Goal: Information Seeking & Learning: Learn about a topic

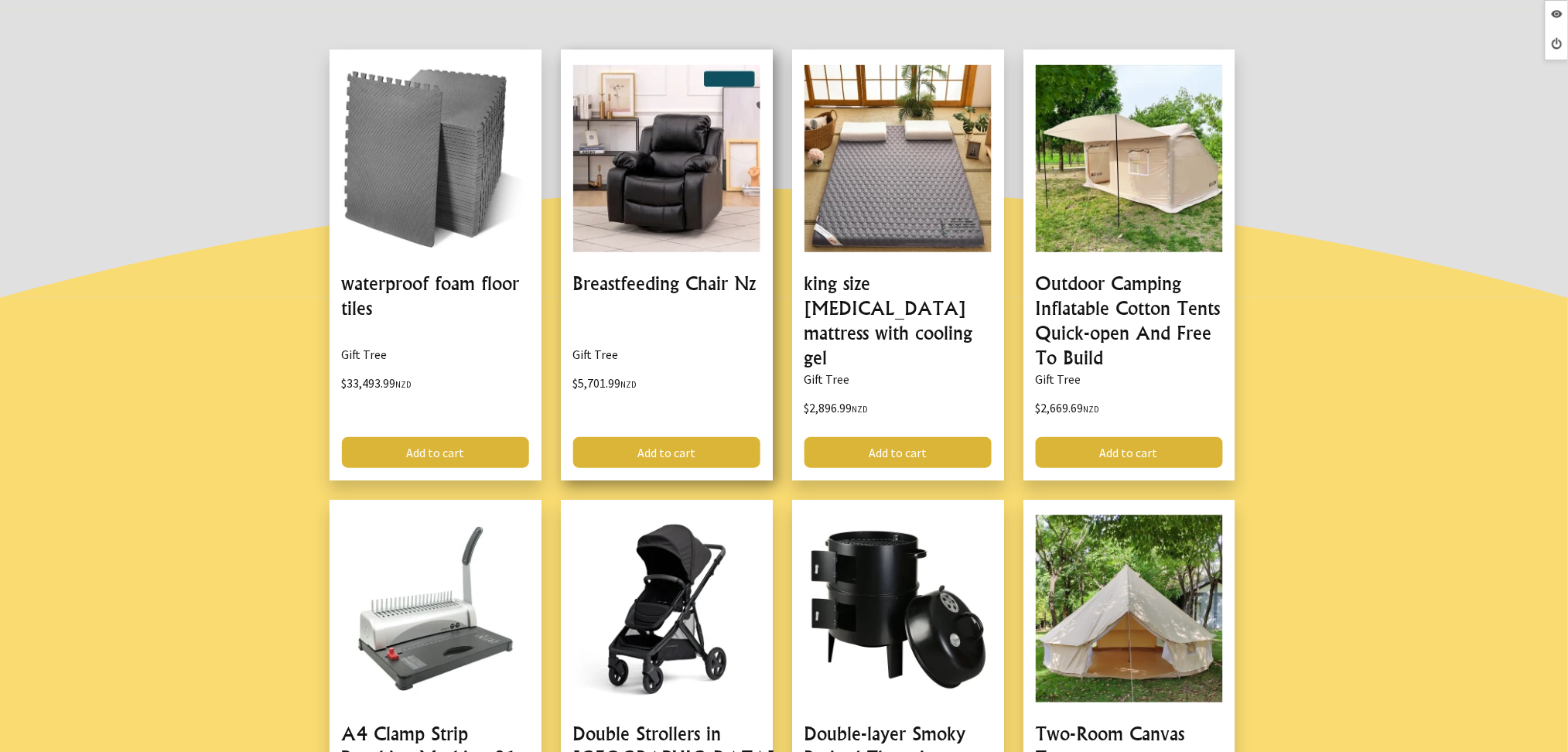
scroll to position [309, 0]
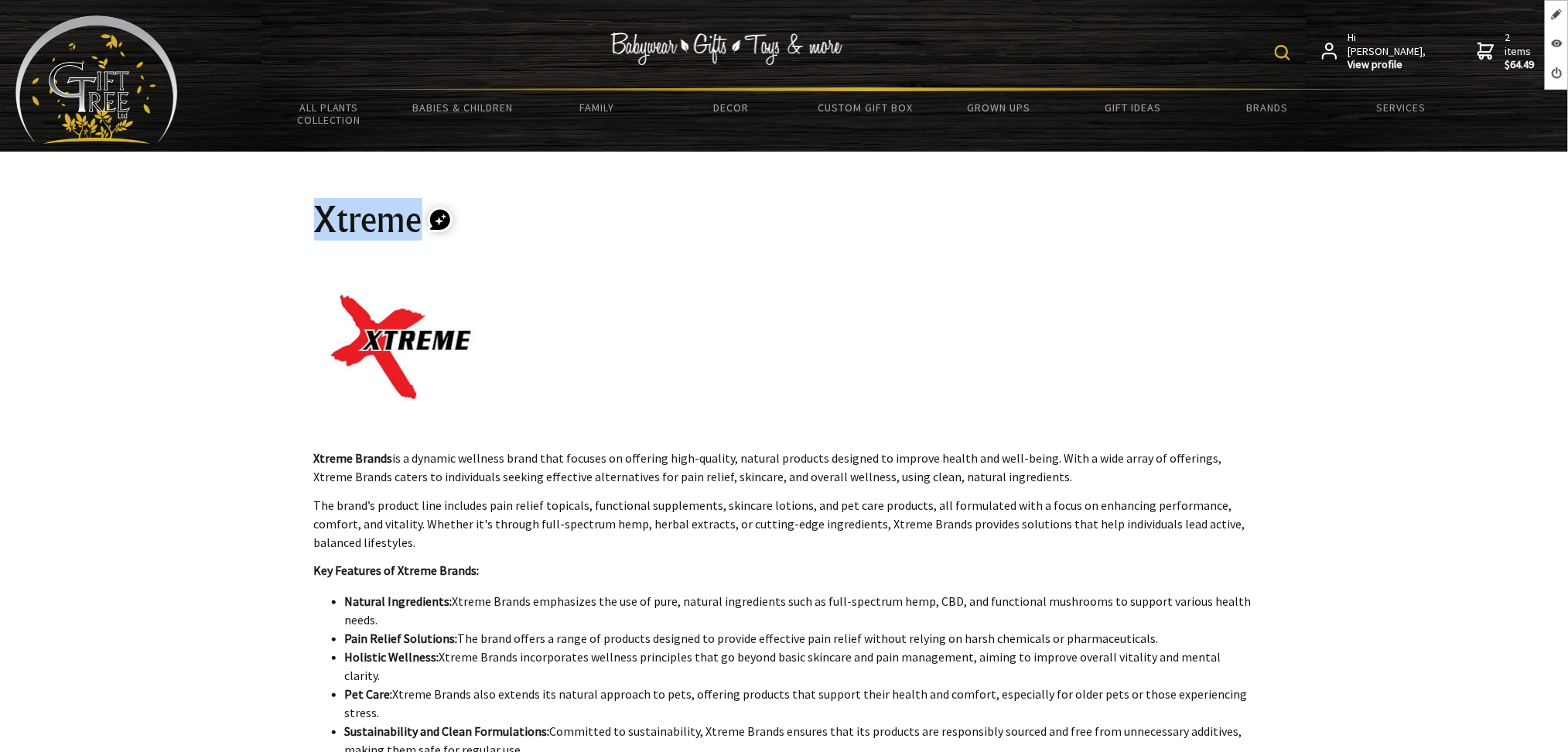
drag, startPoint x: 380, startPoint y: 204, endPoint x: 422, endPoint y: 208, distance: 42.2
click at [422, 208] on div "Xtreme Xtreme Brands is a dynamic wellness brand that focuses on offering high-…" at bounding box center [784, 591] width 965 height 881
click at [366, 348] on img at bounding box center [401, 347] width 174 height 174
drag, startPoint x: 418, startPoint y: 227, endPoint x: 311, endPoint y: 230, distance: 107.0
click at [311, 230] on div "Xtreme Xtreme Brands is a dynamic wellness brand that focuses on offering high-…" at bounding box center [784, 591] width 965 height 881
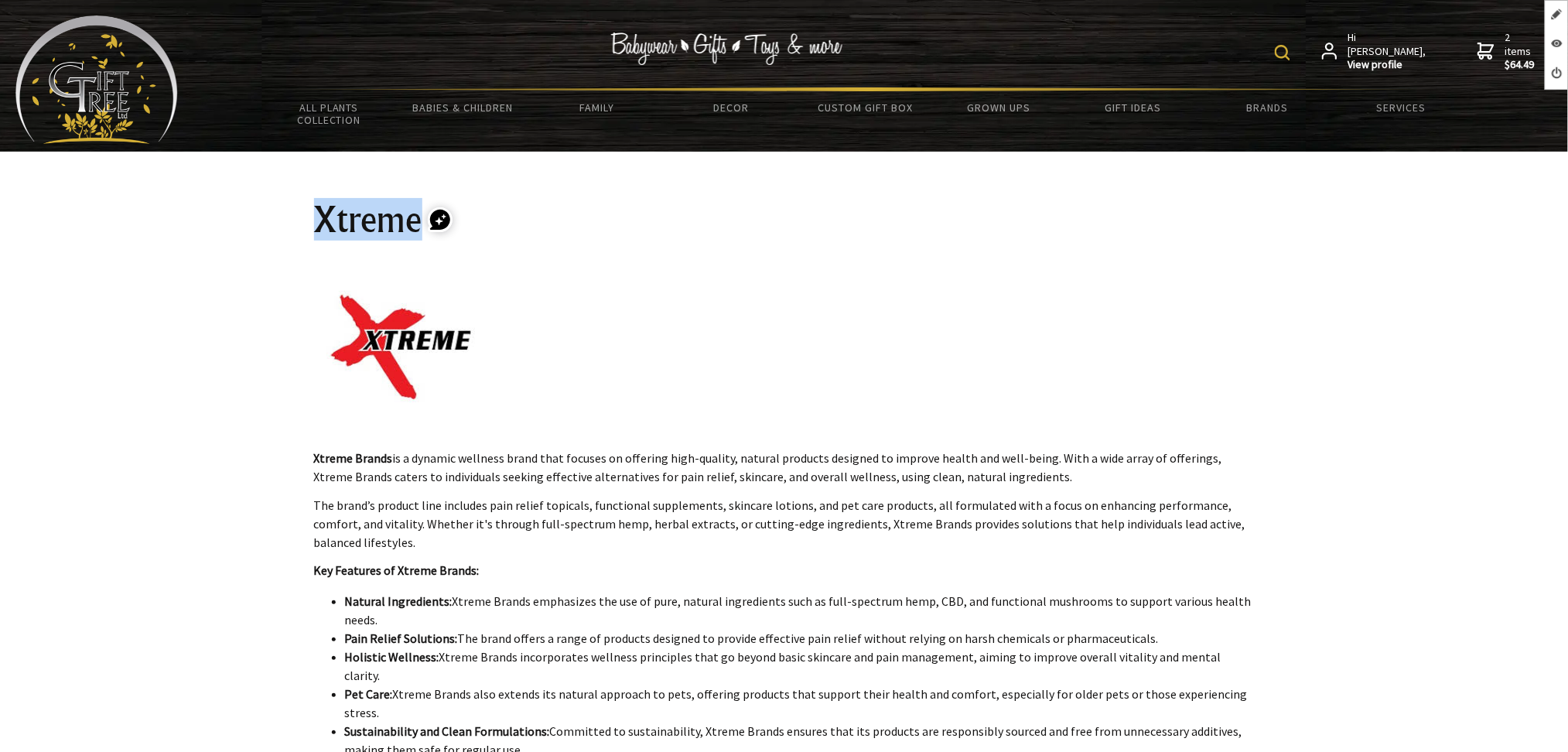
copy h1 "Xtreme"
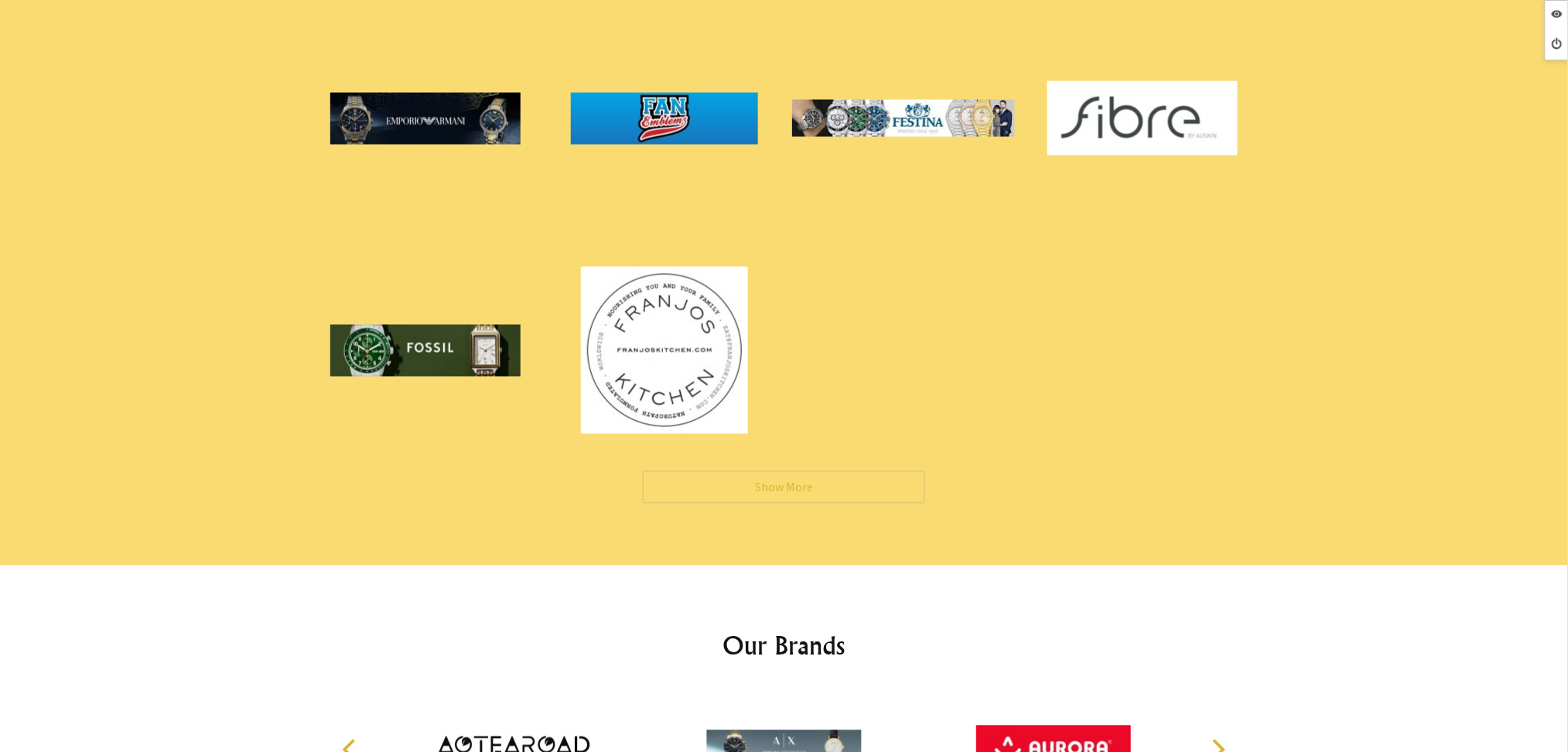
scroll to position [2991, 0]
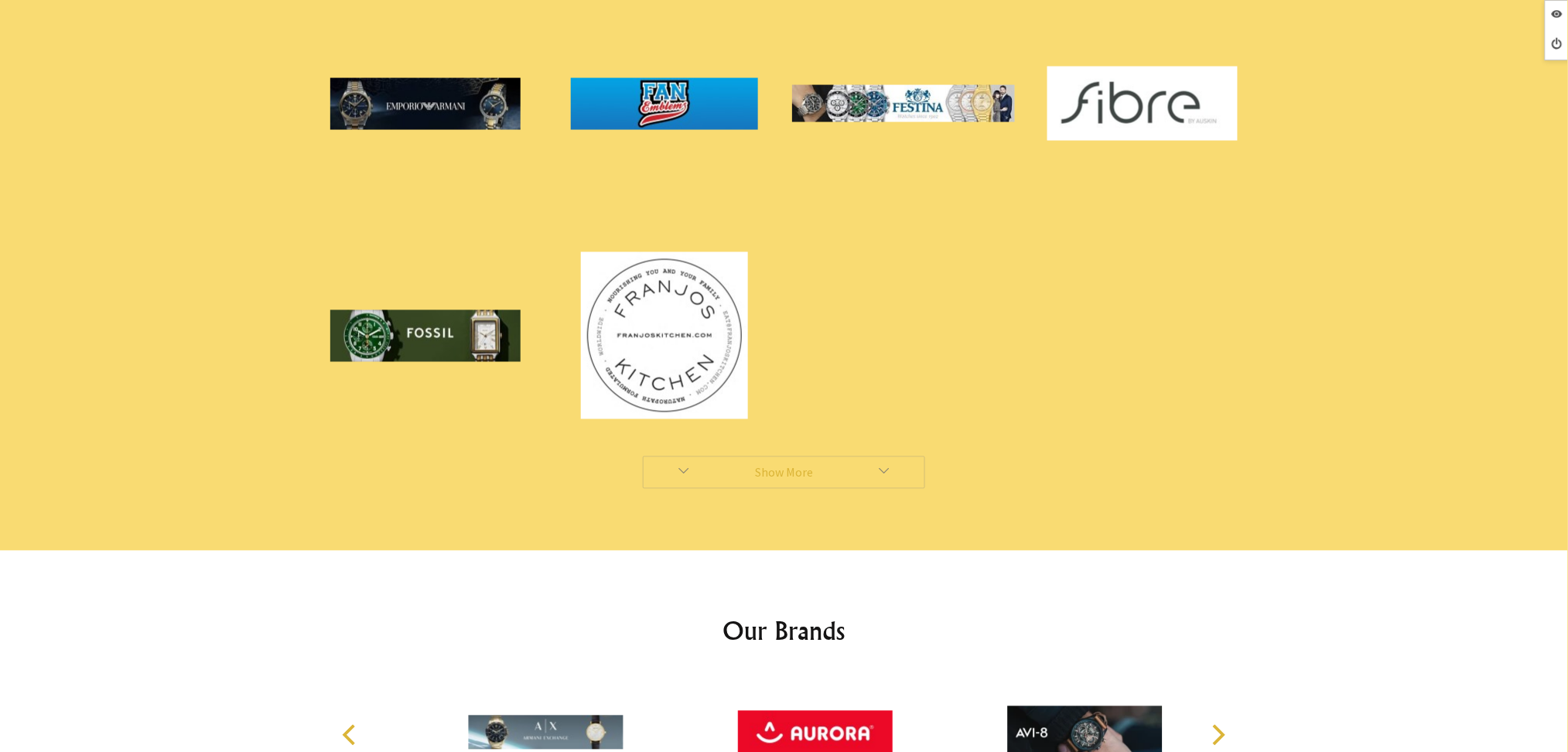
click at [709, 456] on link "Show More" at bounding box center [784, 473] width 282 height 33
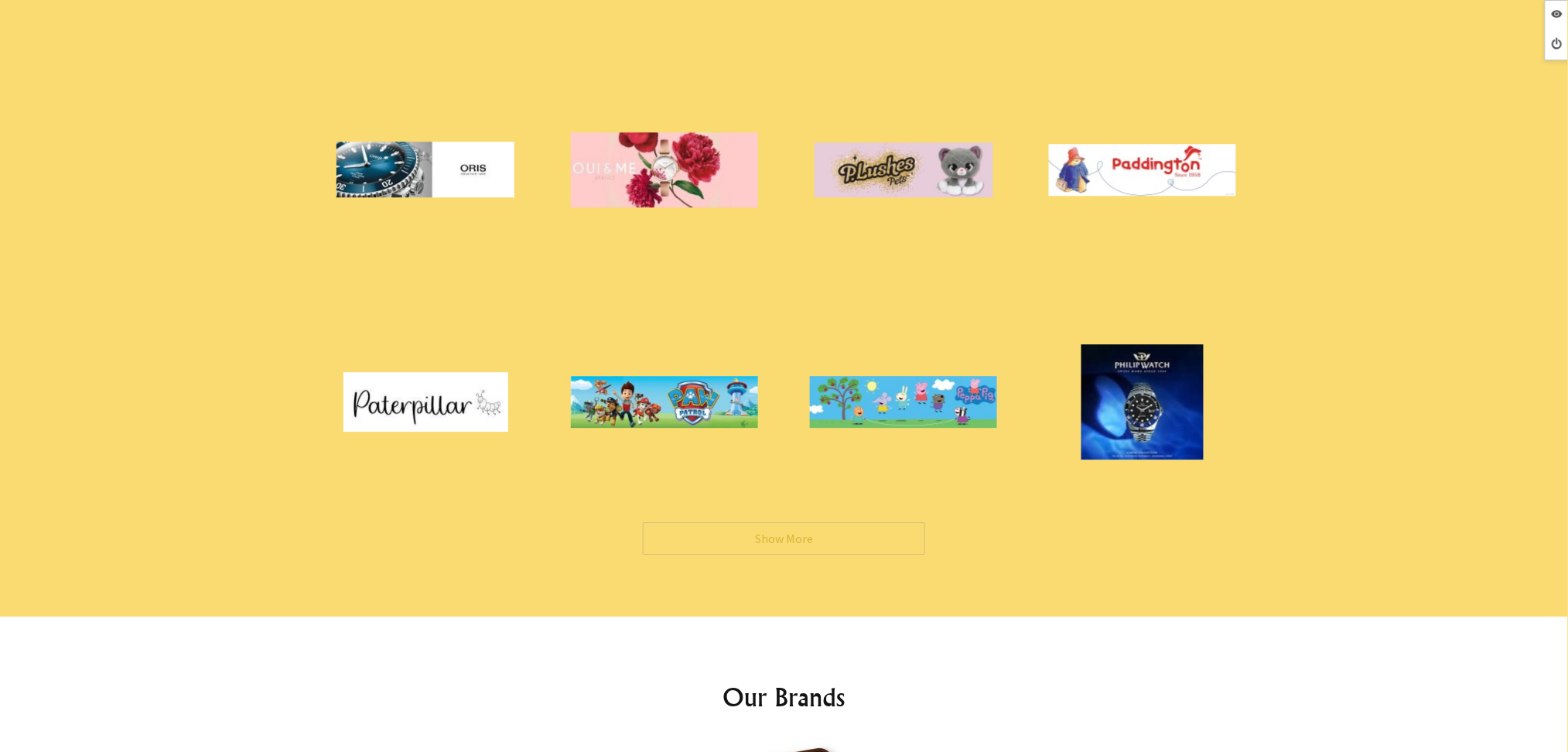
scroll to position [5982, 0]
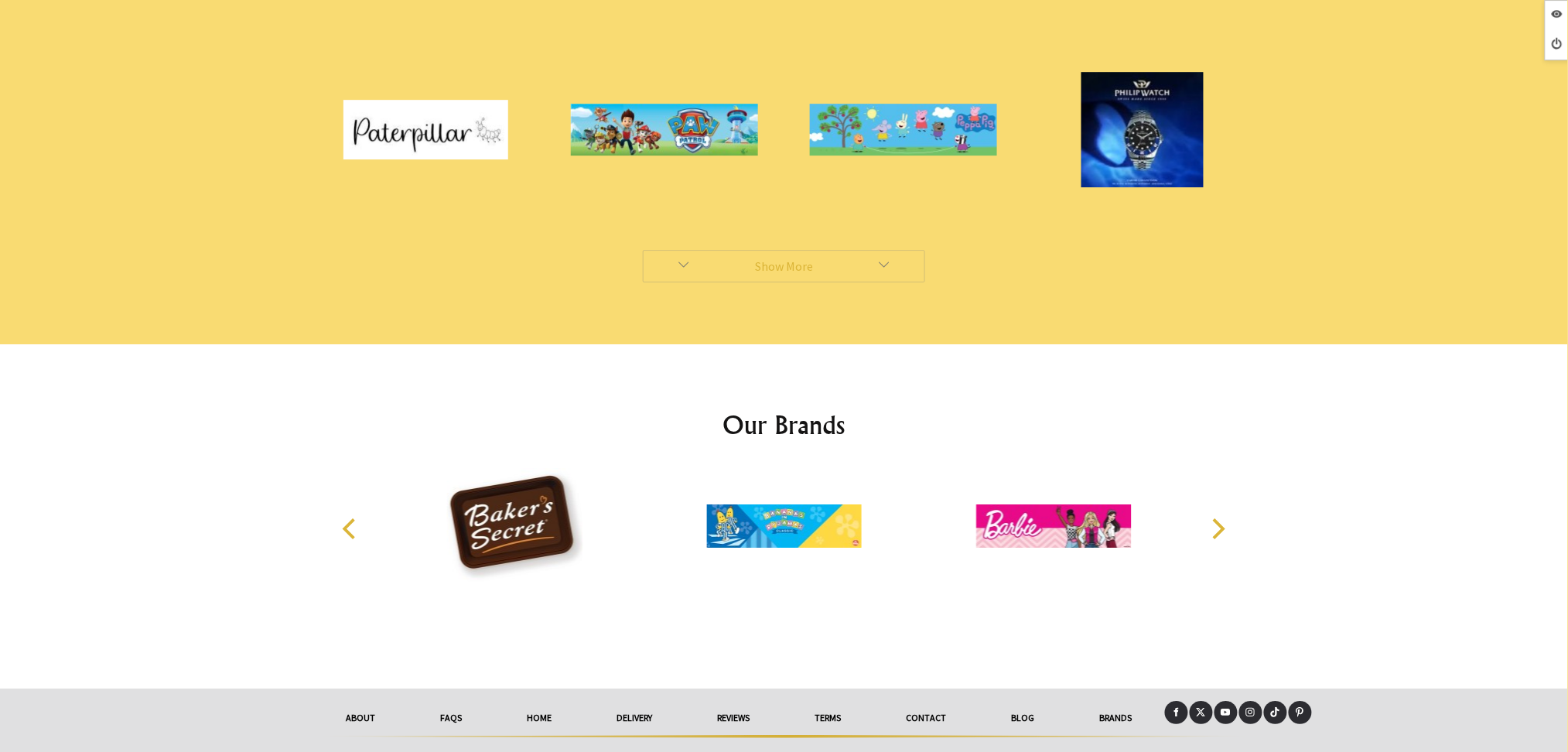
click at [675, 250] on link "Show More" at bounding box center [784, 266] width 282 height 33
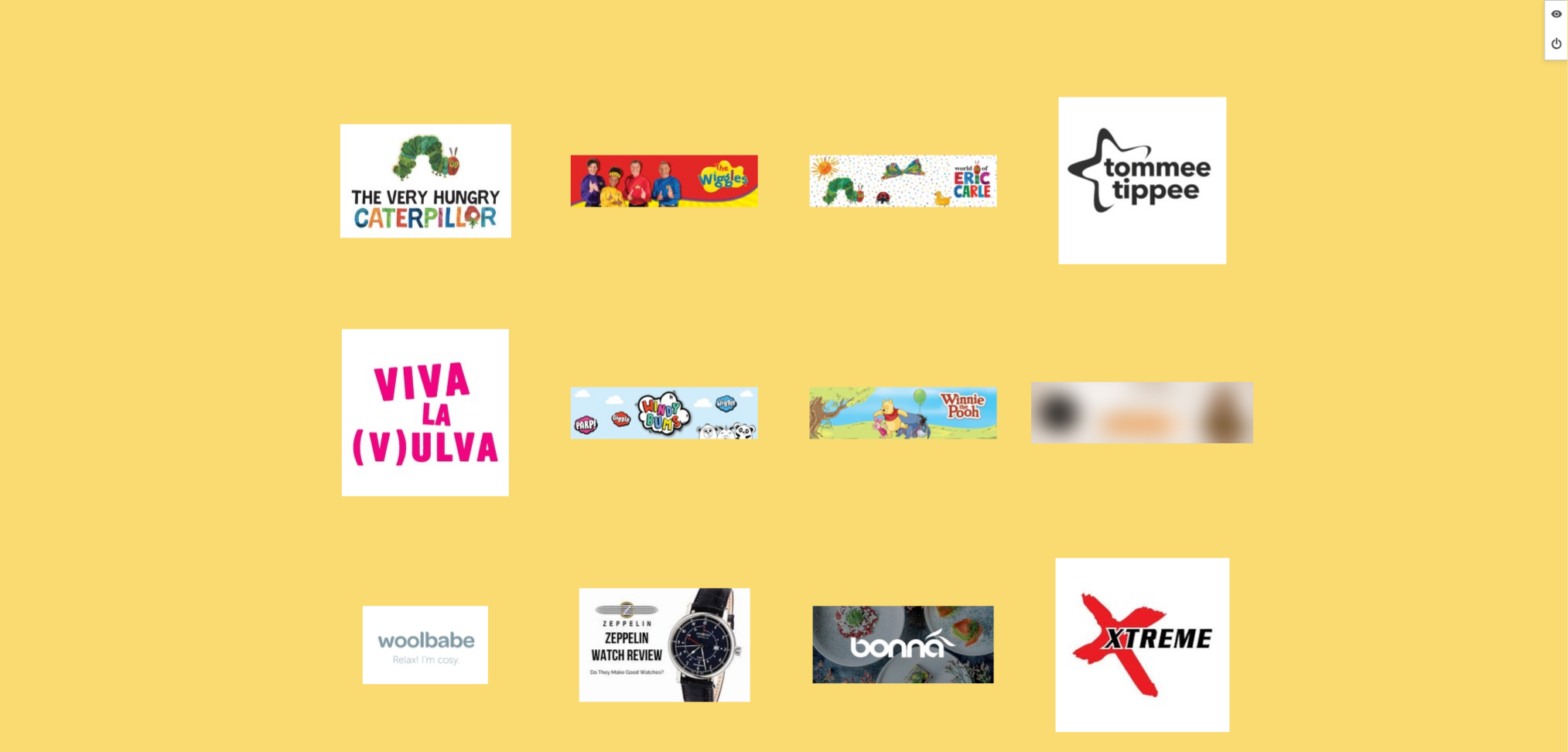
scroll to position [7632, 0]
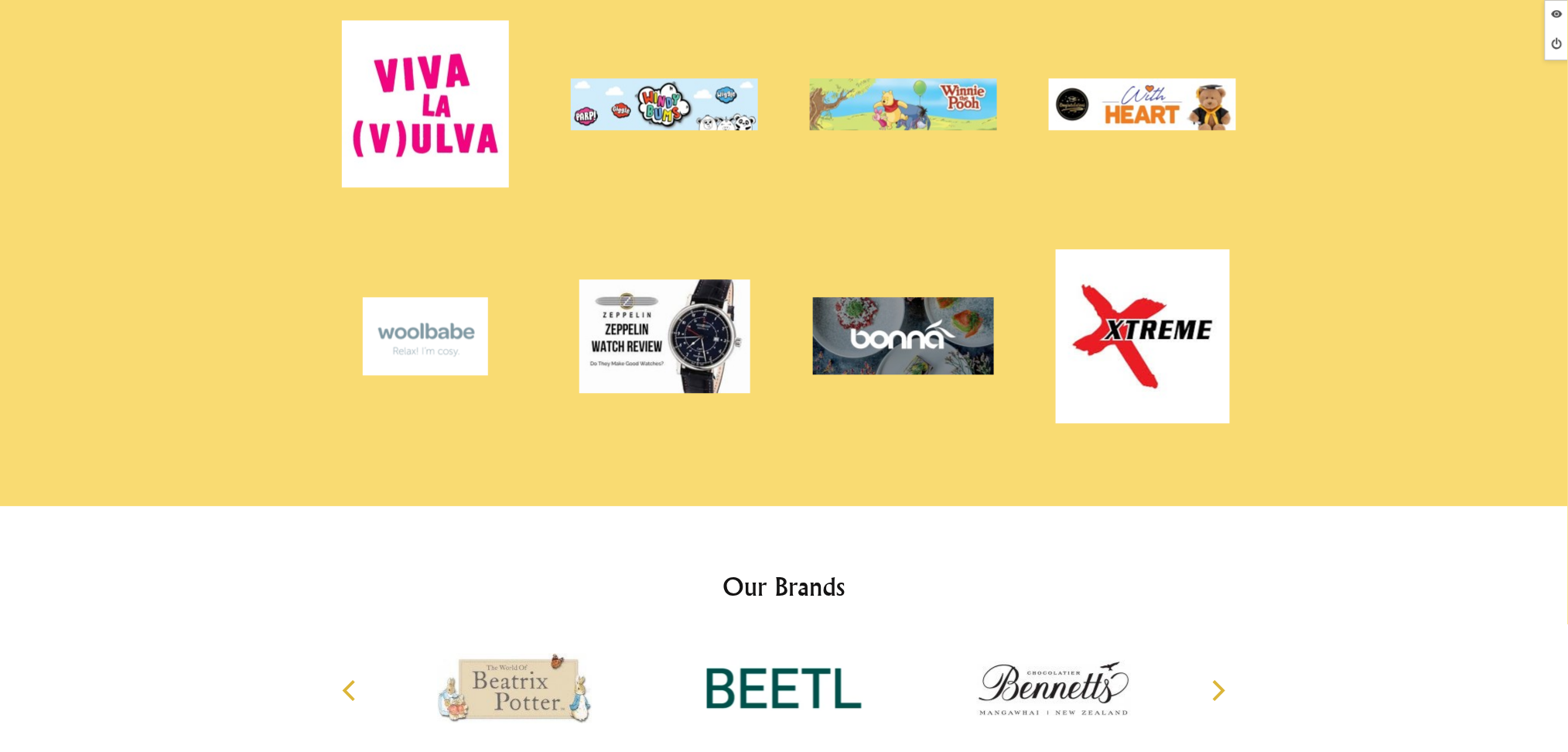
click at [1112, 326] on link at bounding box center [1143, 336] width 224 height 216
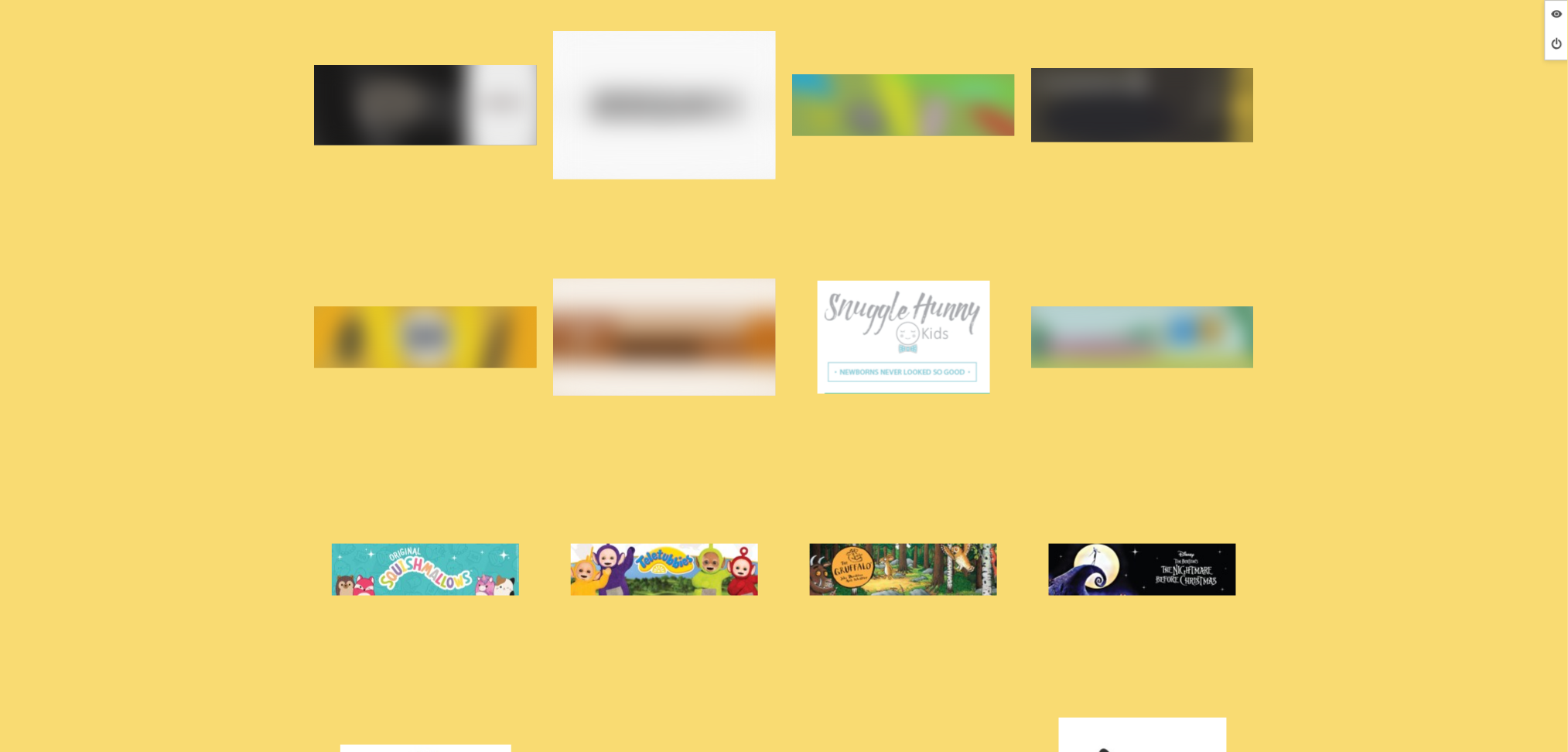
scroll to position [6292, 0]
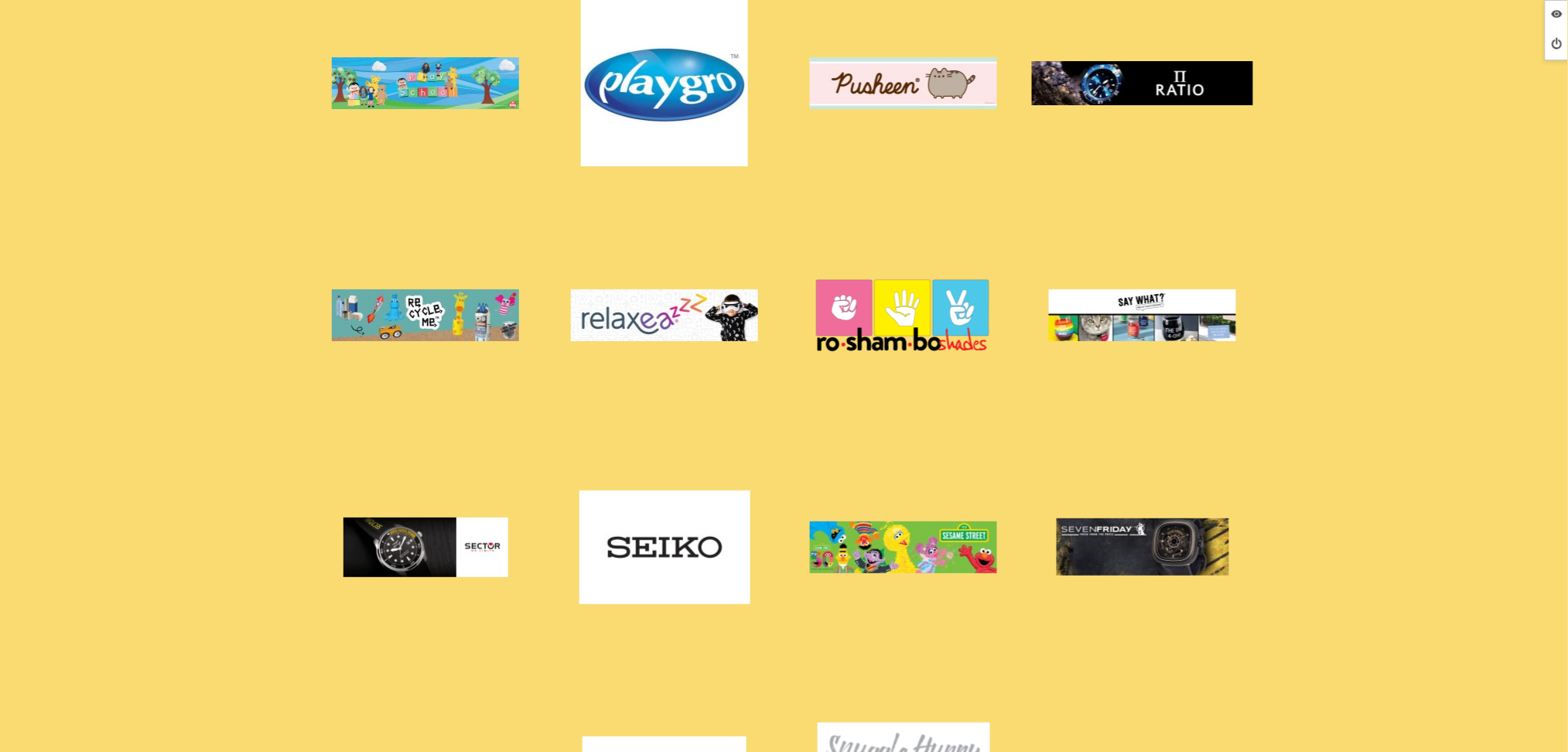
click at [699, 495] on link at bounding box center [665, 546] width 224 height 216
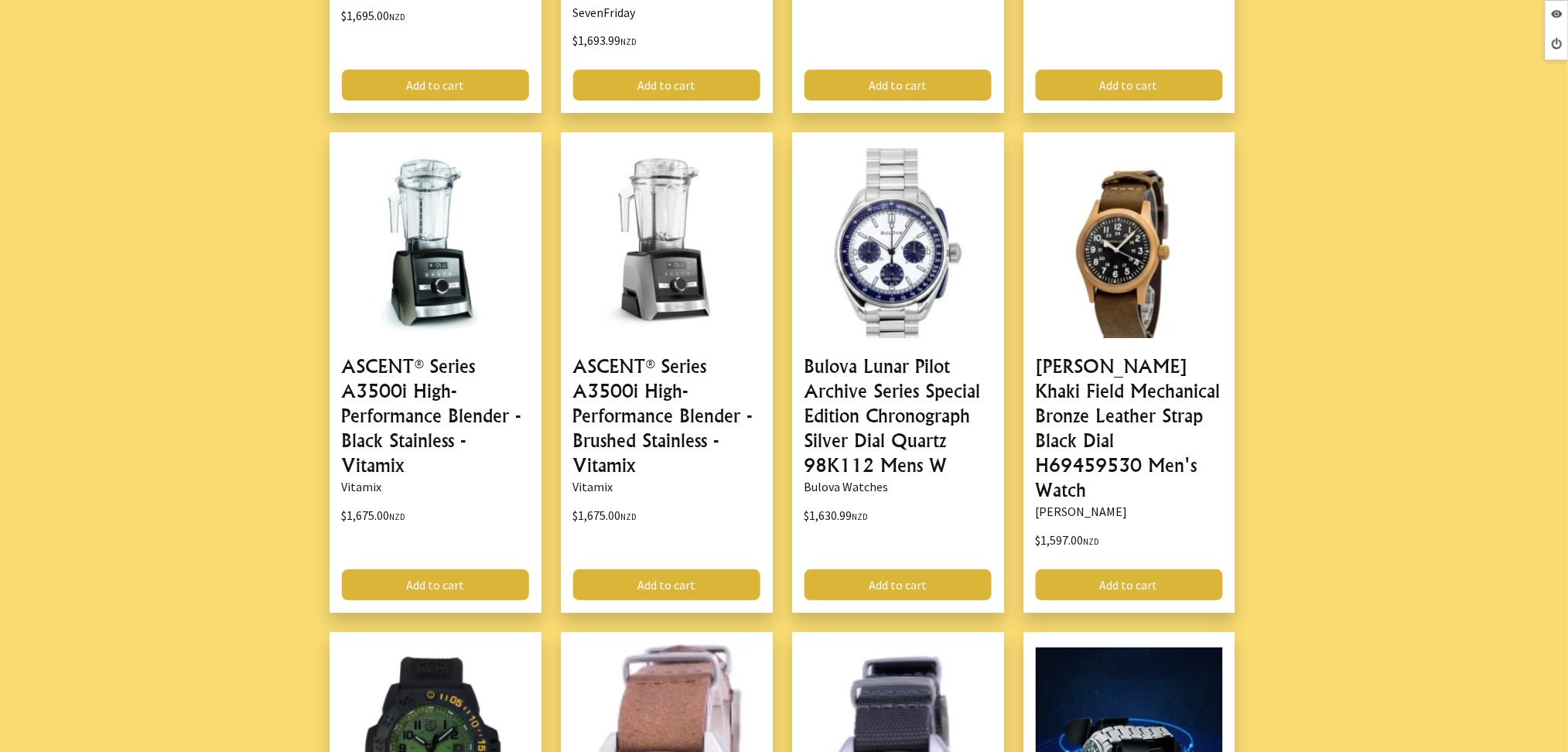
scroll to position [4125, 0]
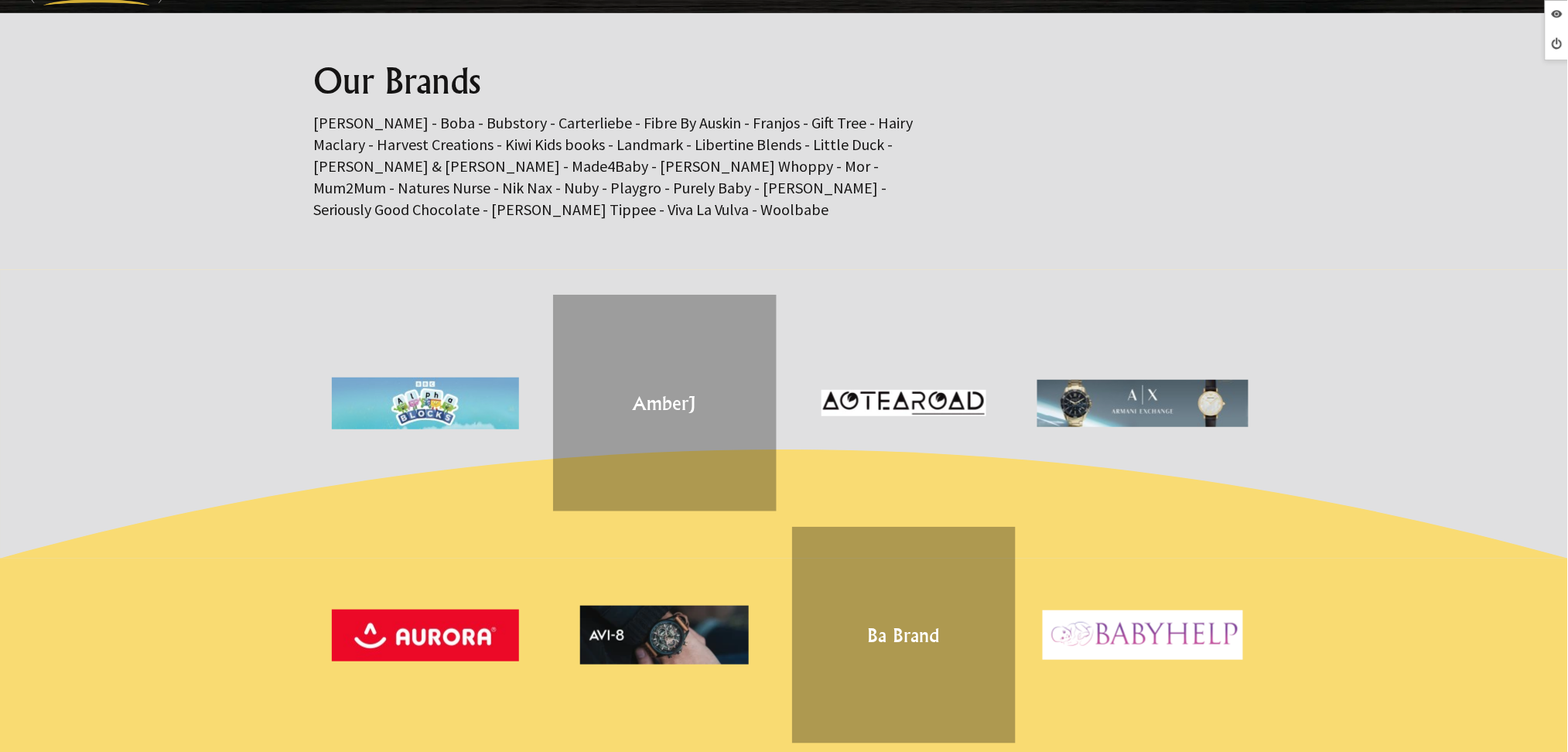
scroll to position [103, 0]
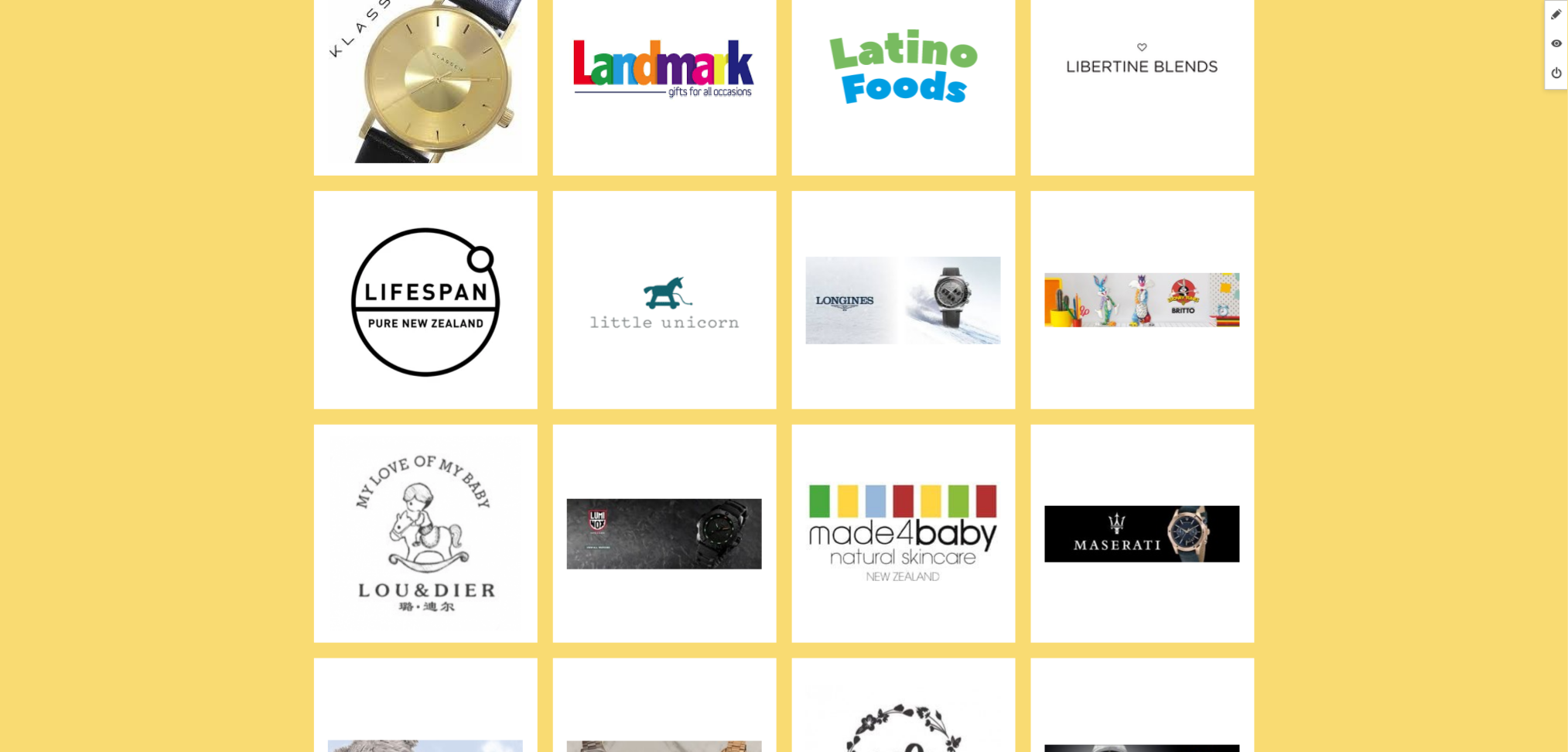
scroll to position [4202, 0]
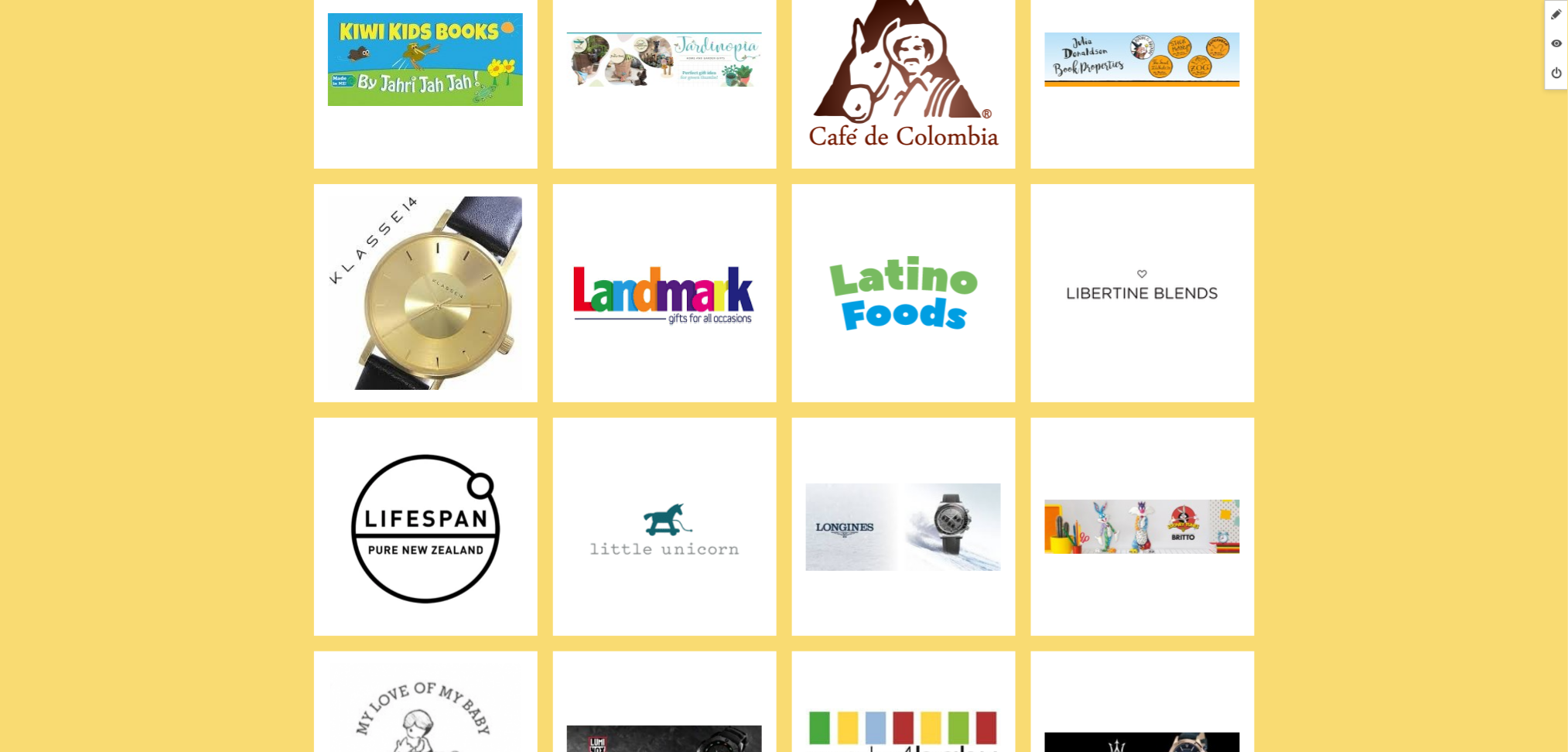
click at [488, 458] on img at bounding box center [426, 527] width 195 height 193
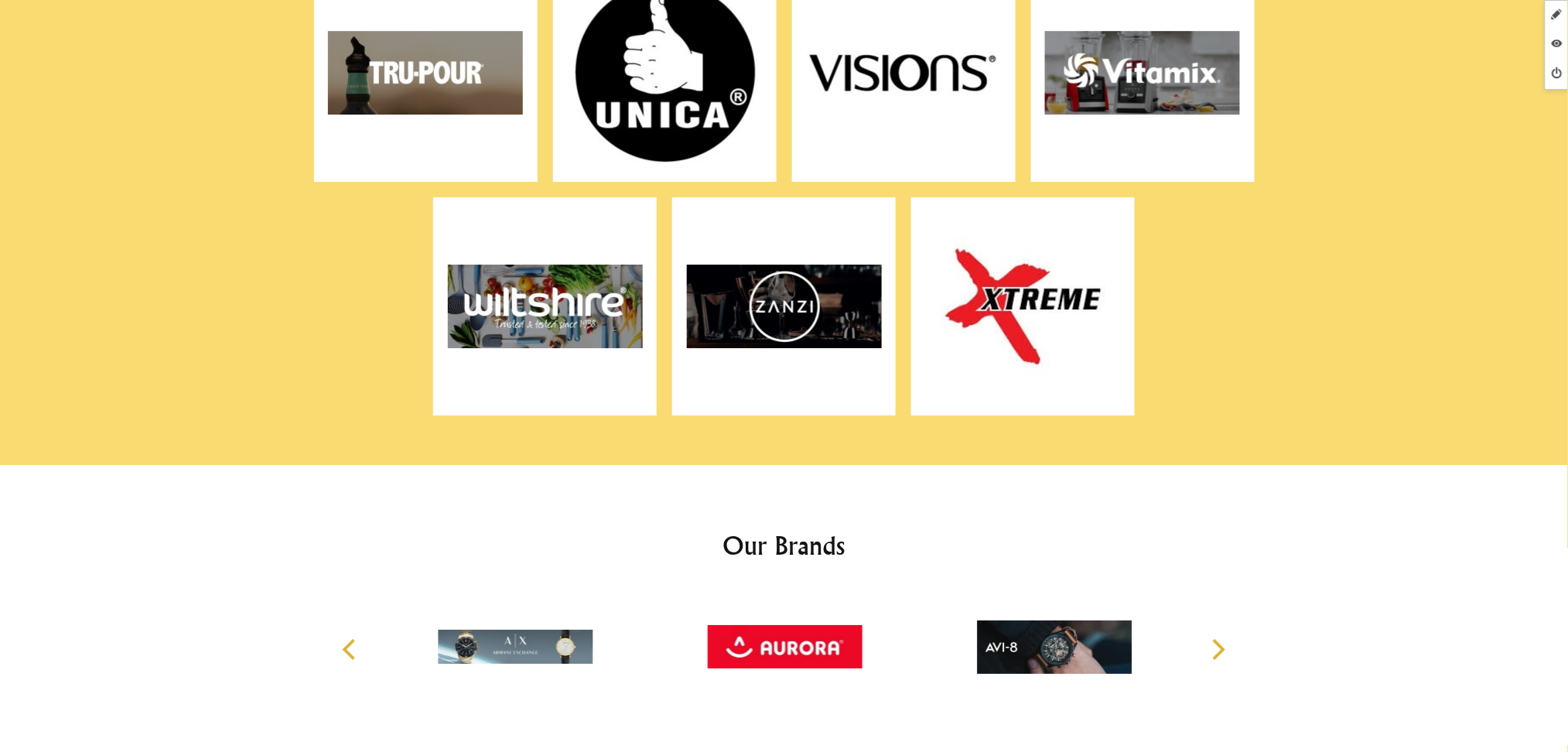
scroll to position [10301, 0]
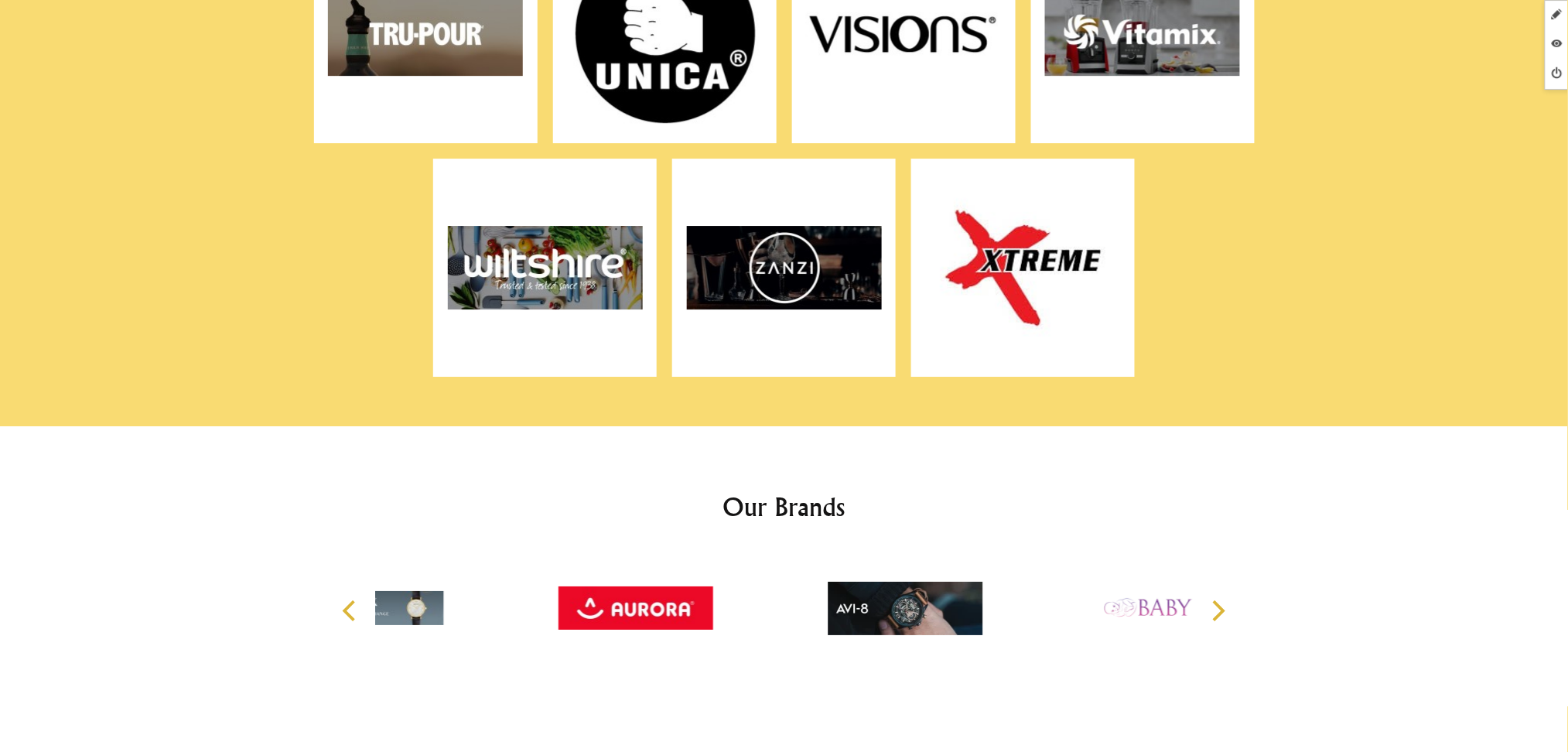
click at [1018, 260] on img at bounding box center [1024, 268] width 195 height 193
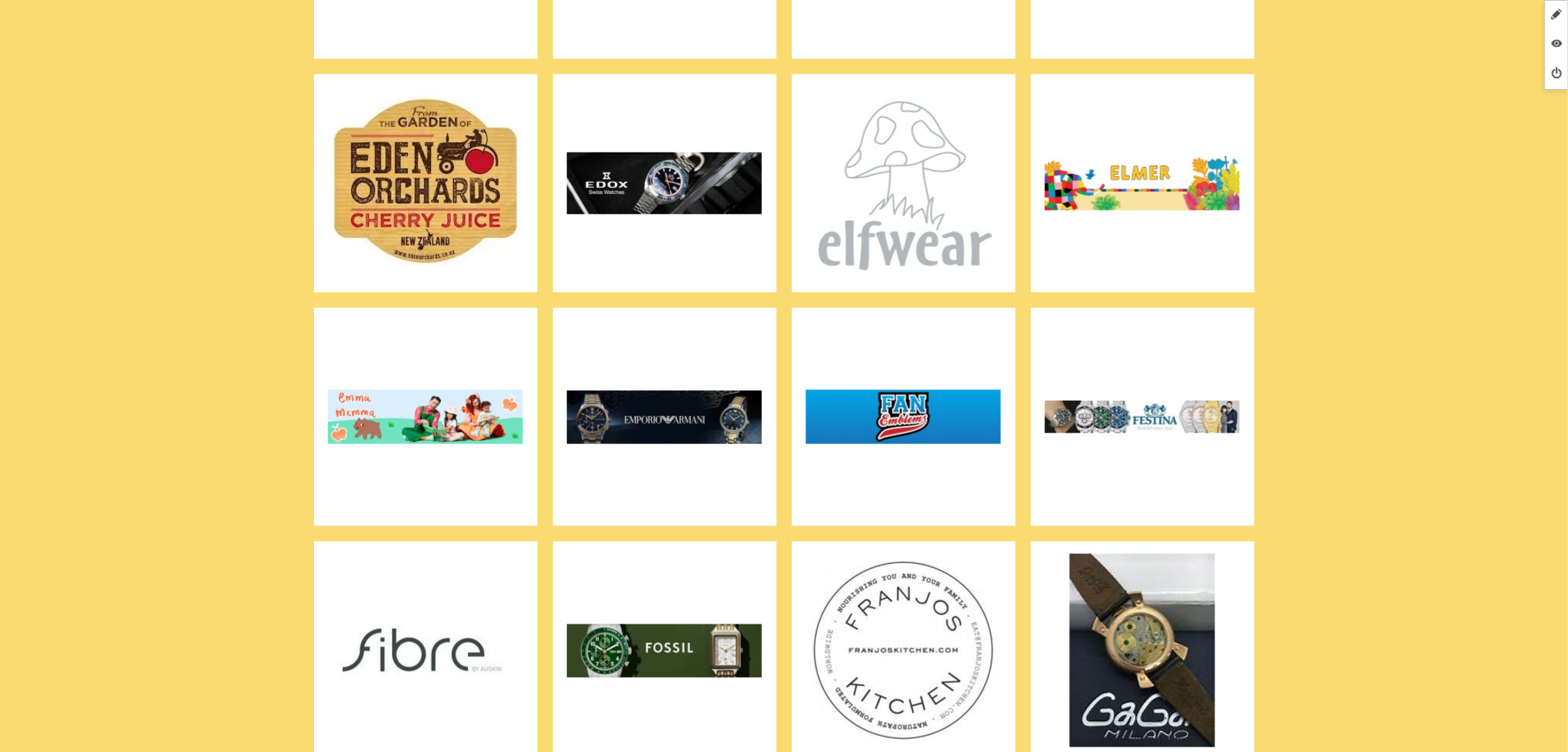
scroll to position [2681, 0]
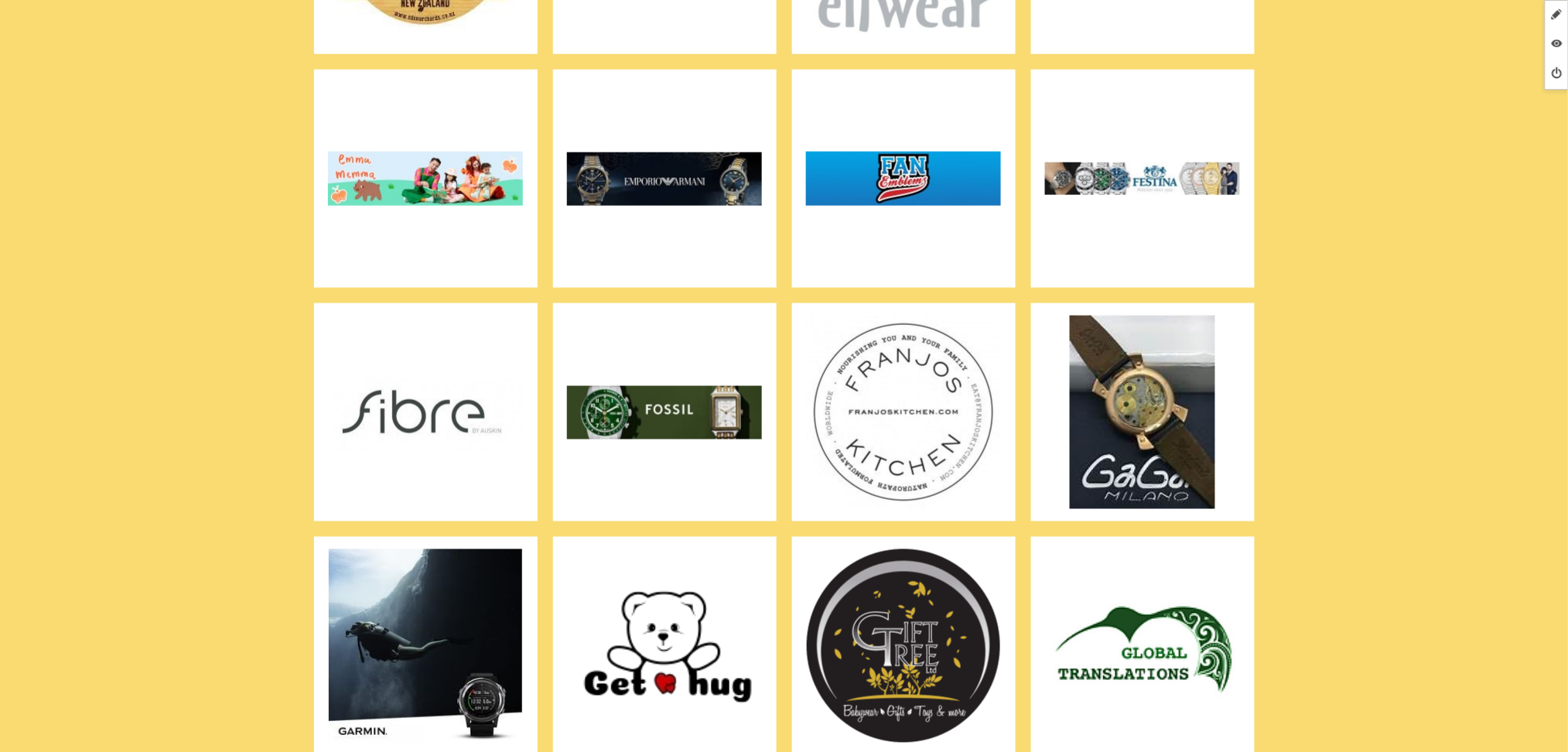
click at [891, 586] on img at bounding box center [903, 646] width 195 height 193
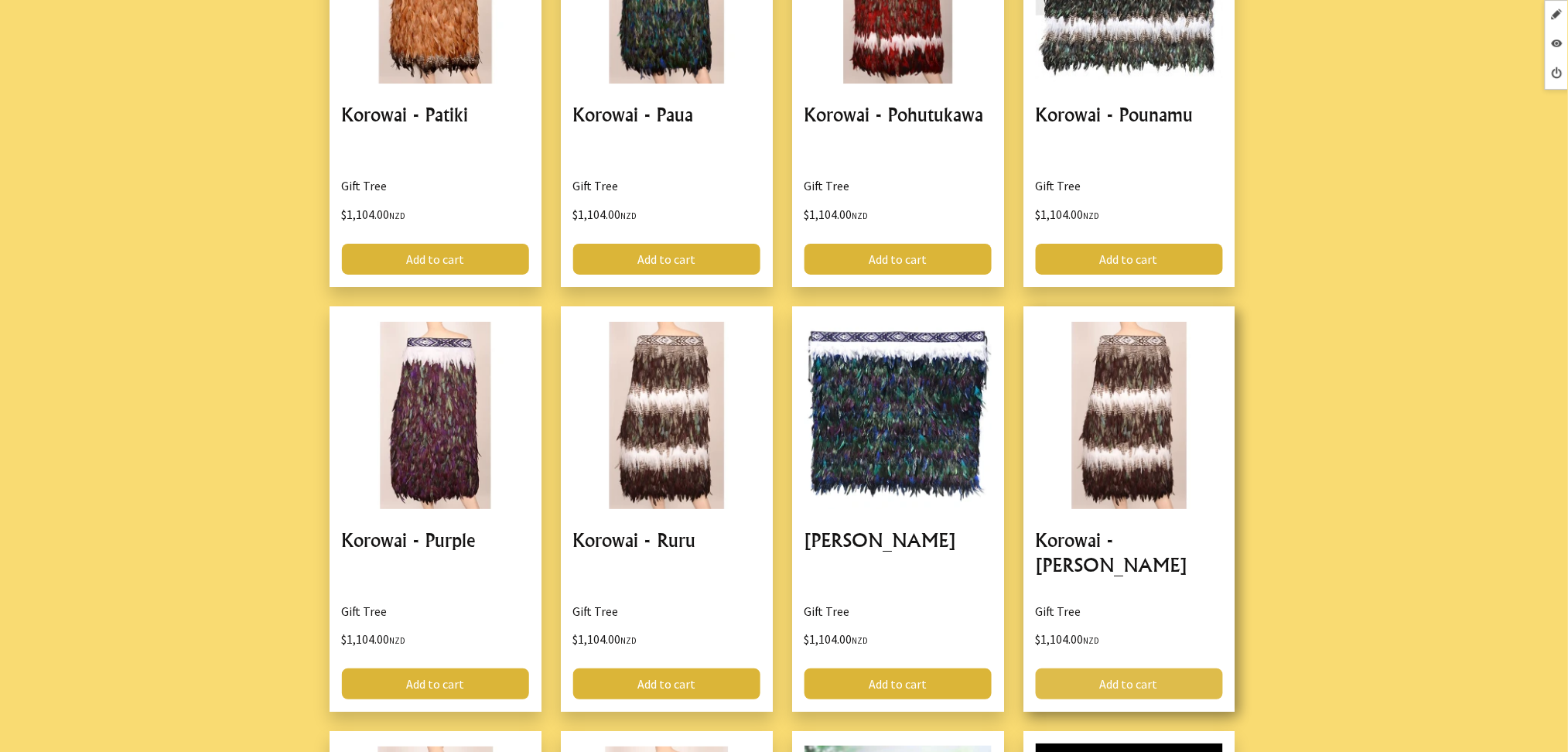
scroll to position [4125, 0]
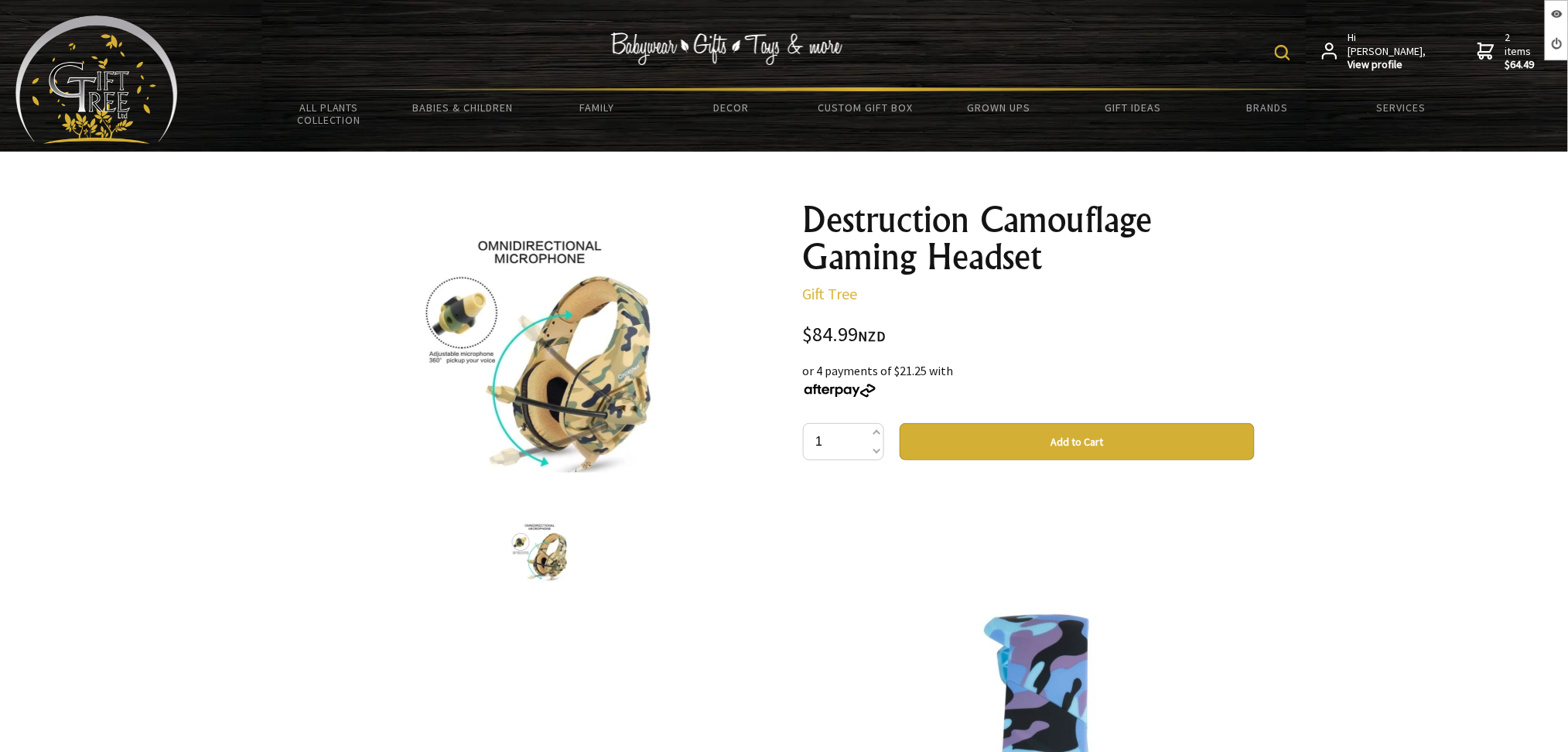
scroll to position [2991, 0]
